Goal: Use online tool/utility: Utilize a website feature to perform a specific function

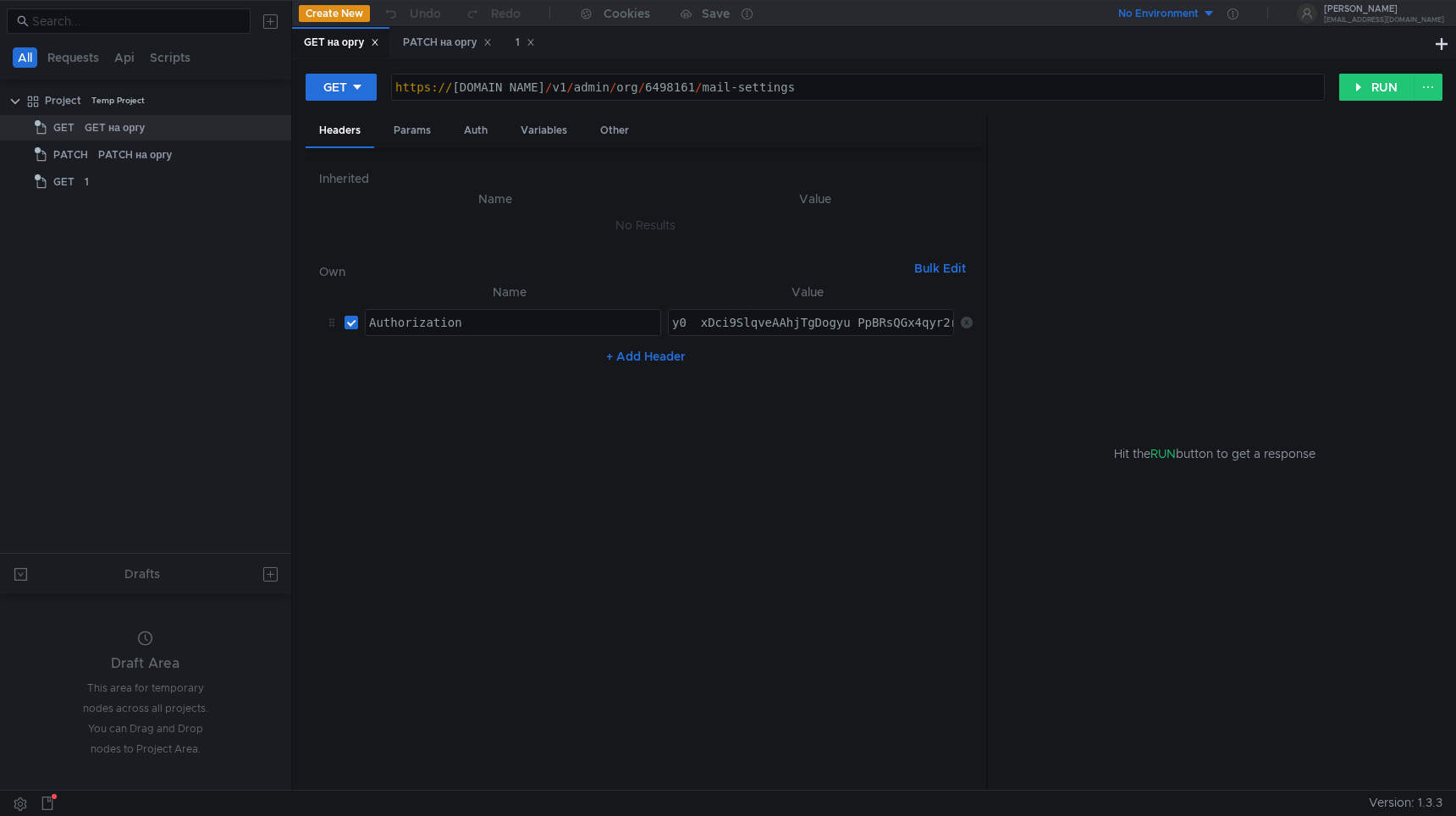
click at [698, 594] on nz-table "Name Value Authorization הההההההההההההההההההההההההההההההההההההההההההההההההההההה…" at bounding box center [645, 530] width 654 height 495
click at [1367, 93] on button "RUN" at bounding box center [1377, 87] width 75 height 27
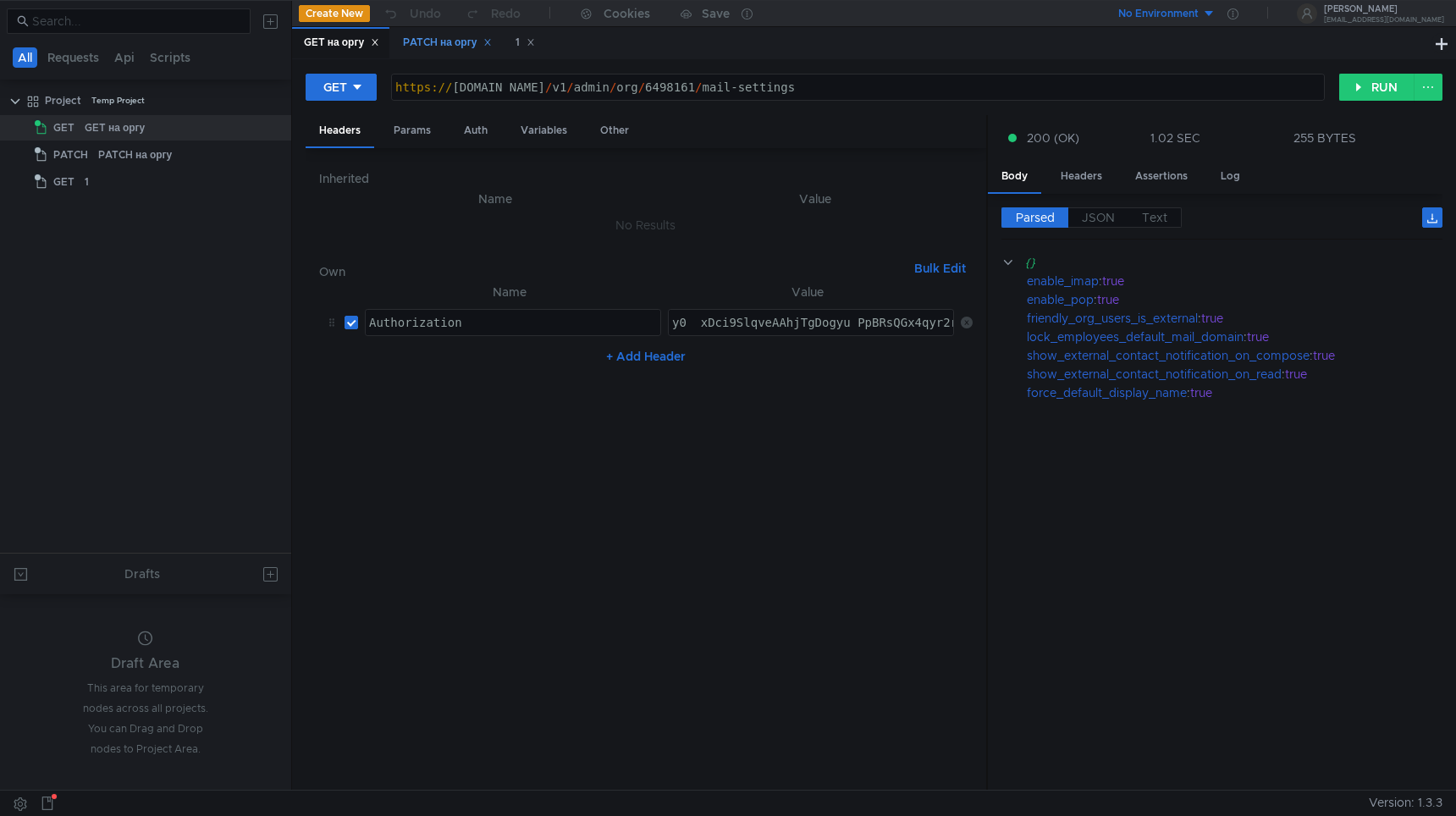
click at [440, 45] on div "PATCH на оргу" at bounding box center [447, 42] width 89 height 18
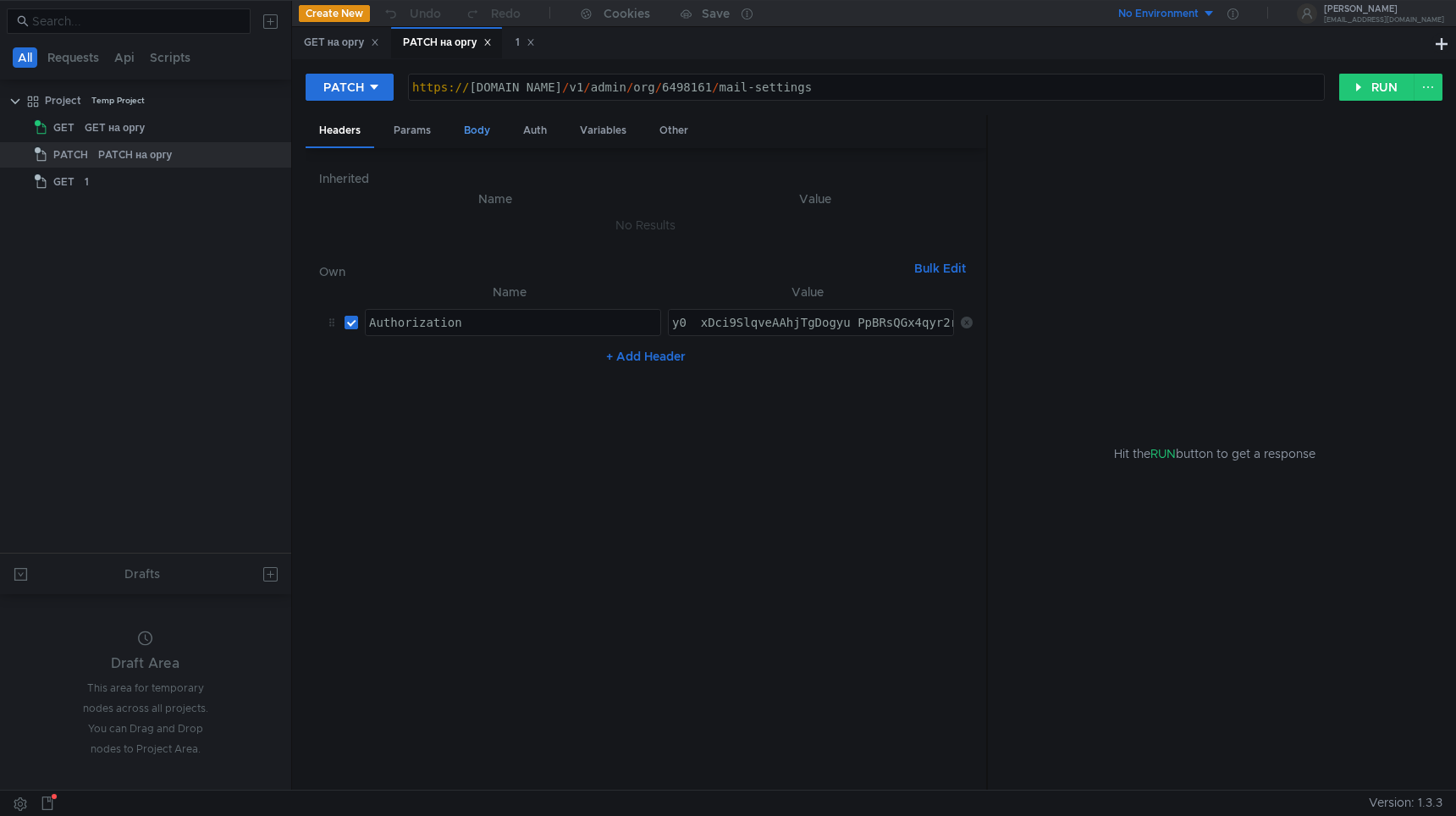
click at [470, 134] on div "Body" at bounding box center [477, 130] width 53 height 31
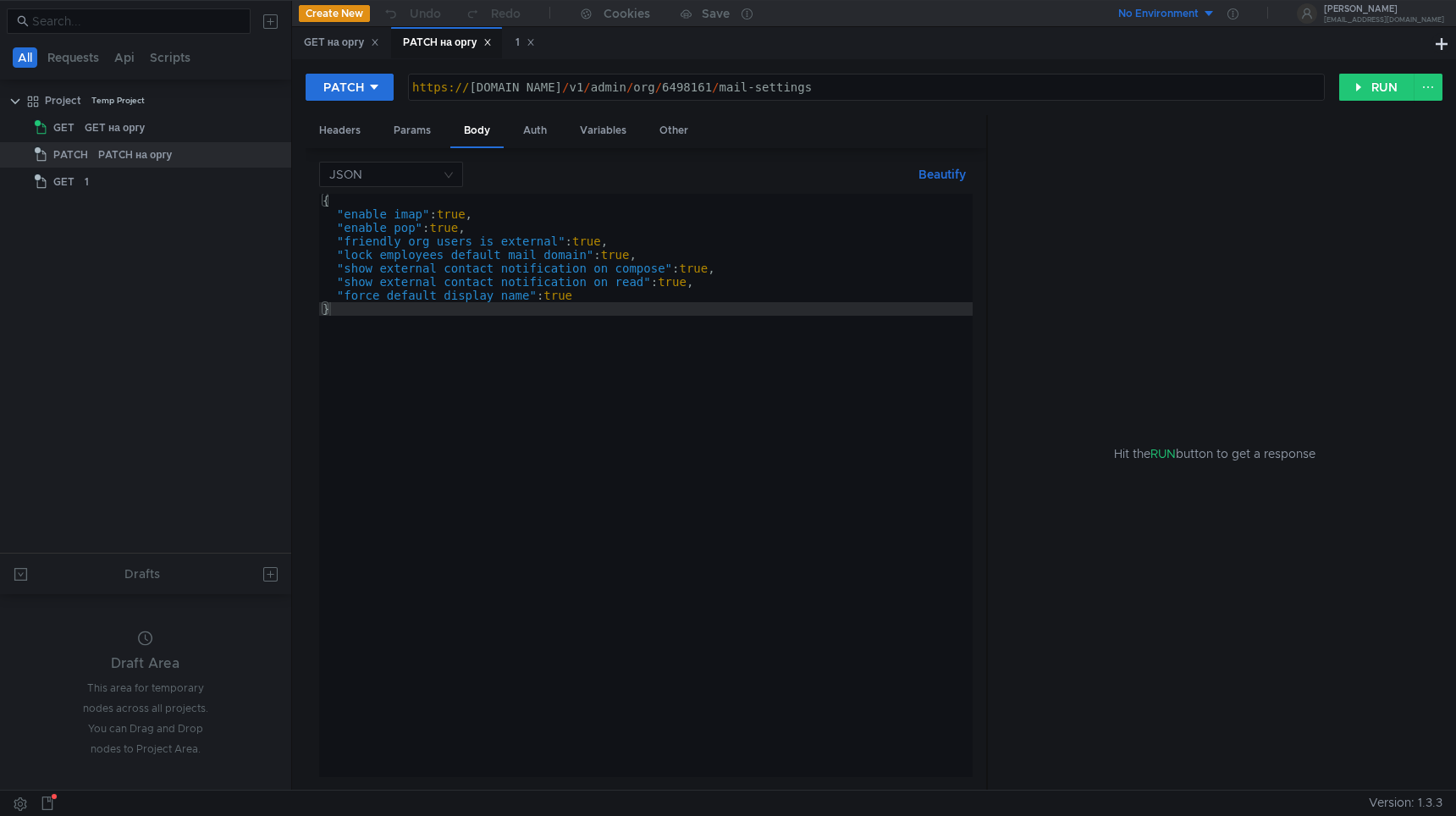
click at [595, 245] on div "{ "enable_imap" : true , "enable_pop" : true , "friendly_org_users_is_external"…" at bounding box center [645, 499] width 654 height 611
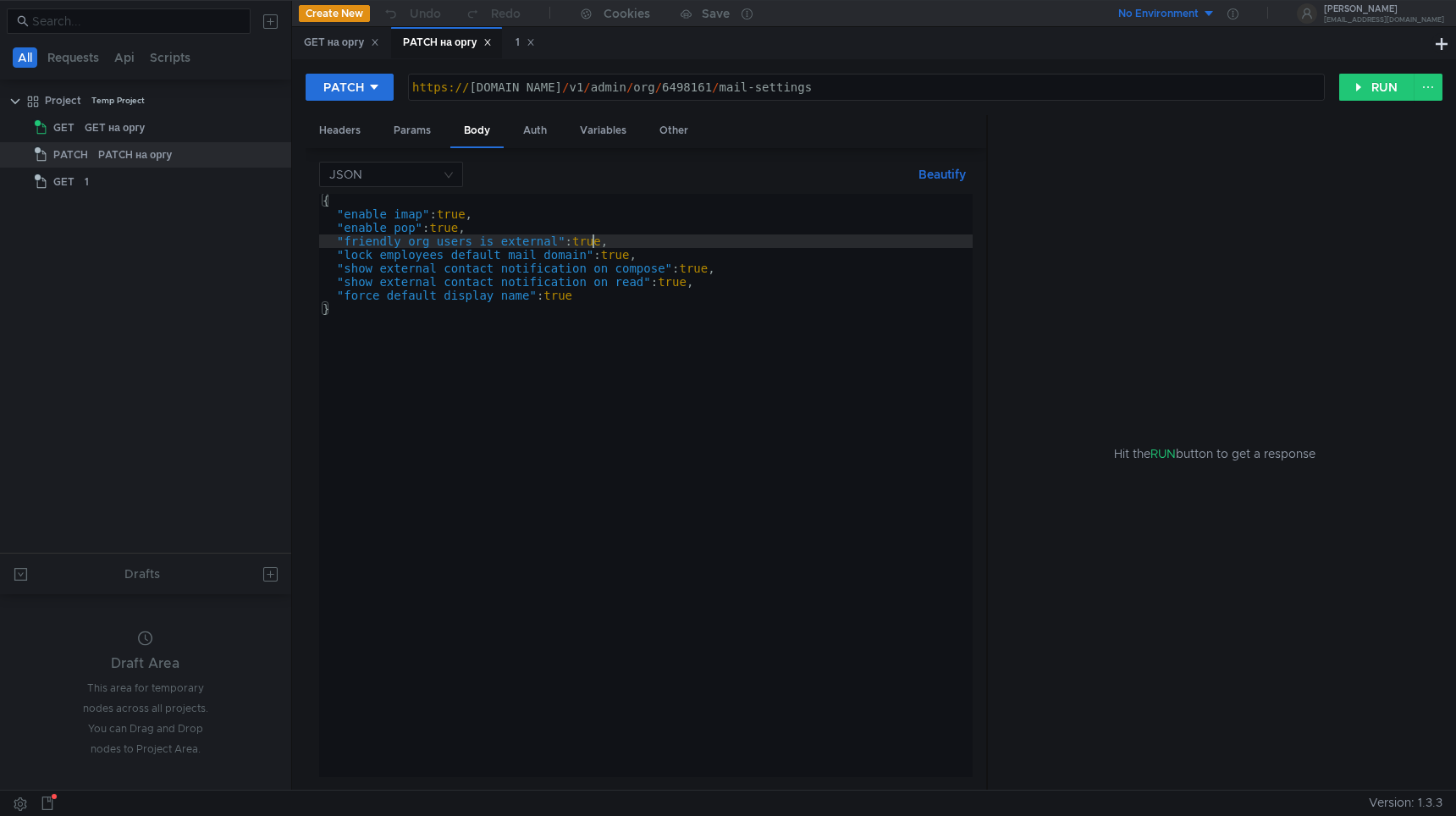
click at [595, 245] on div "{ "enable_imap" : true , "enable_pop" : true , "friendly_org_users_is_external"…" at bounding box center [645, 499] width 654 height 611
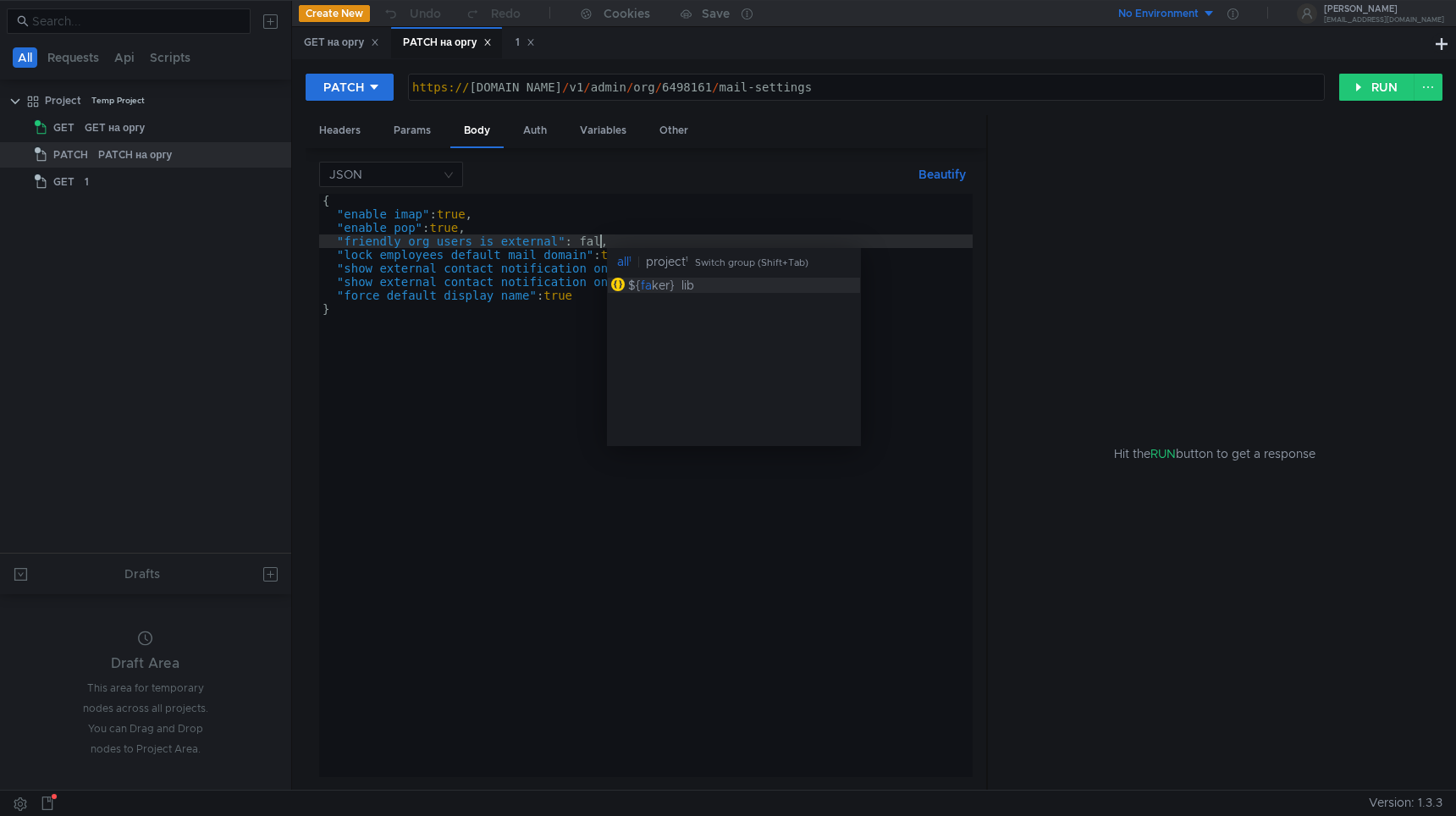
scroll to position [0, 21]
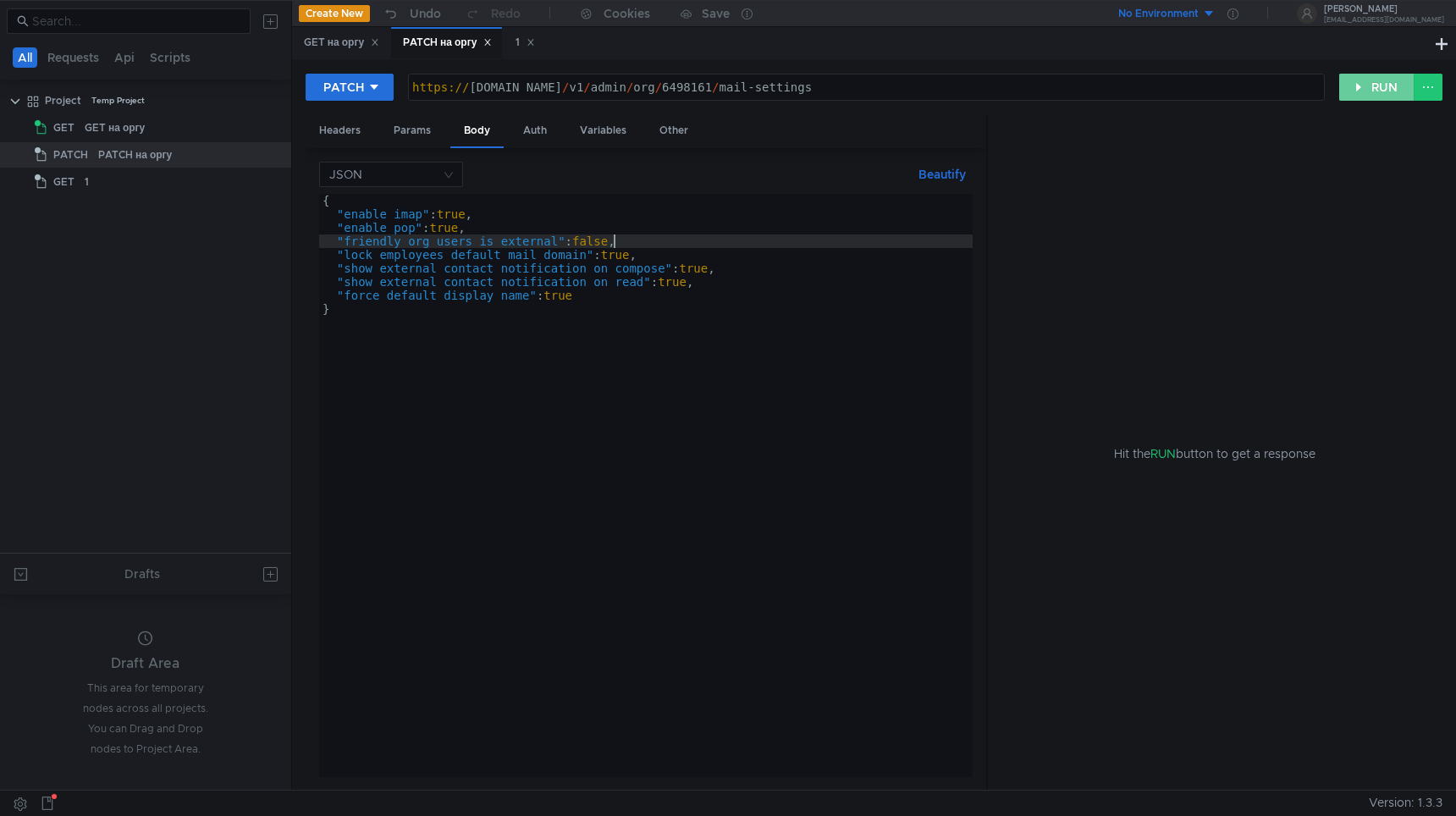
type textarea ""friendly_org_users_is_external": false,"
click at [1373, 82] on button "RUN" at bounding box center [1377, 87] width 75 height 27
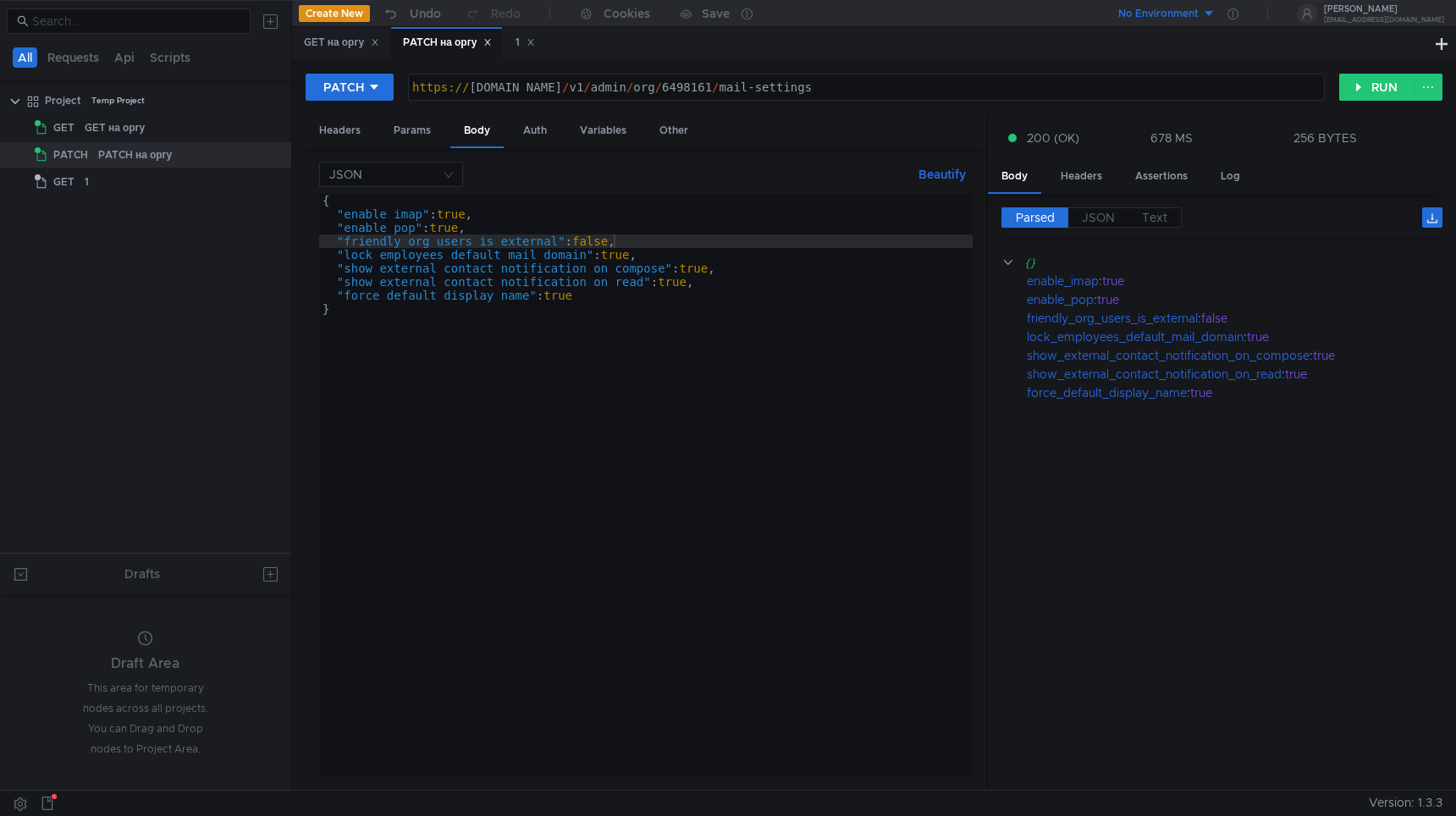
scroll to position [0, 21]
